Goal: Navigation & Orientation: Find specific page/section

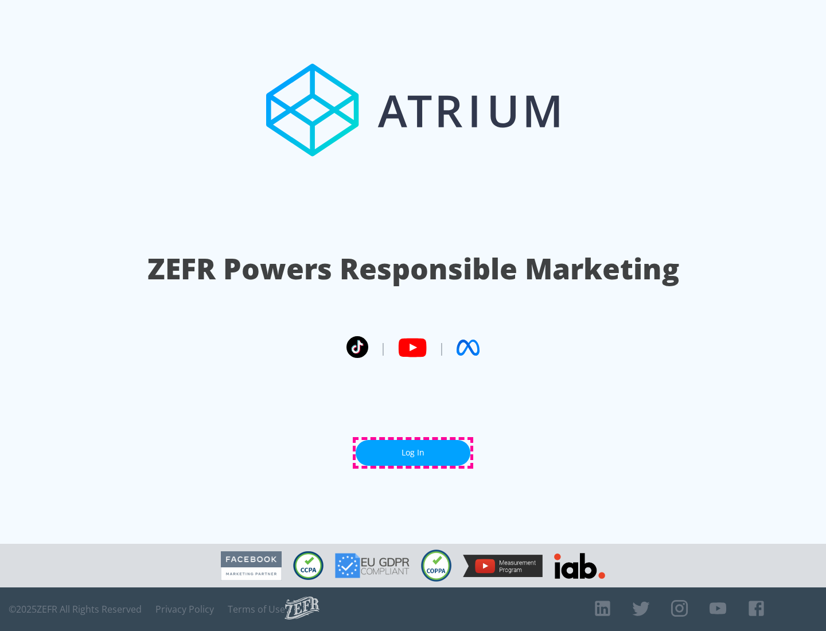
click at [413, 453] on link "Log In" at bounding box center [413, 453] width 115 height 26
